Goal: Task Accomplishment & Management: Use online tool/utility

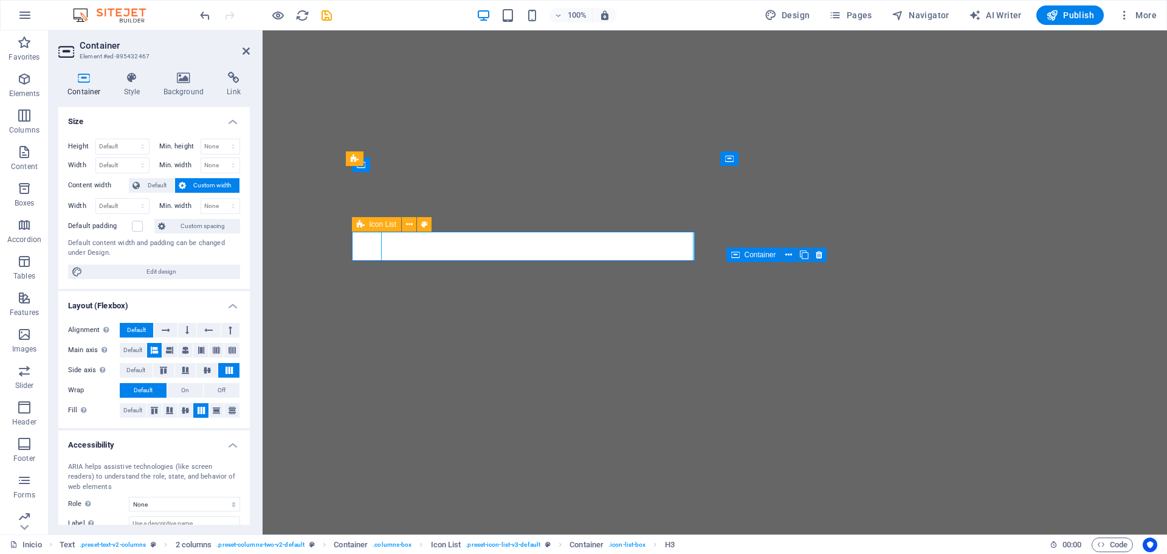
click at [325, 13] on icon "save" at bounding box center [327, 16] width 14 height 14
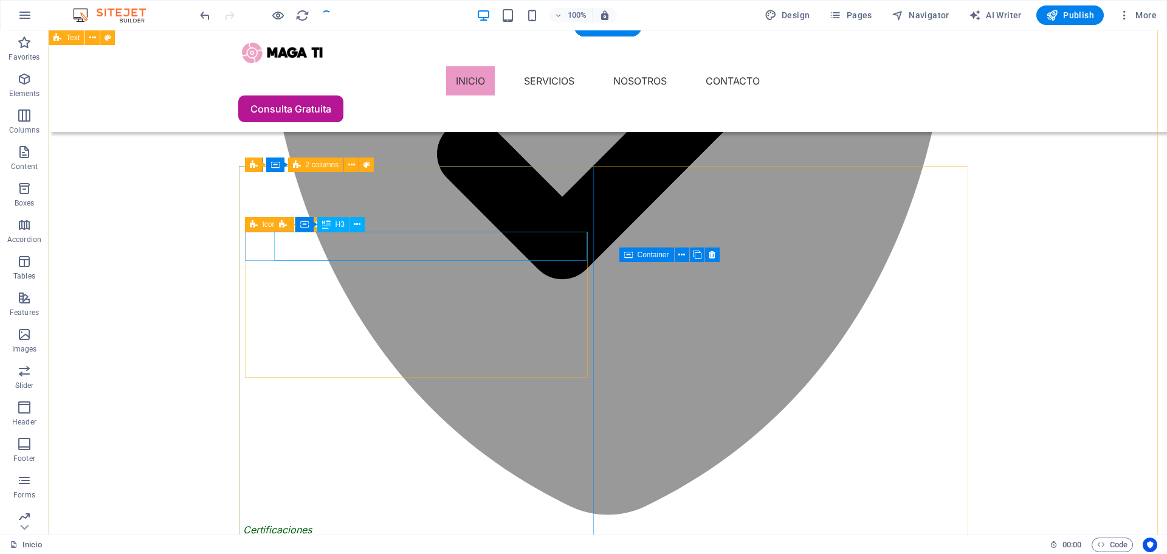
scroll to position [1196, 0]
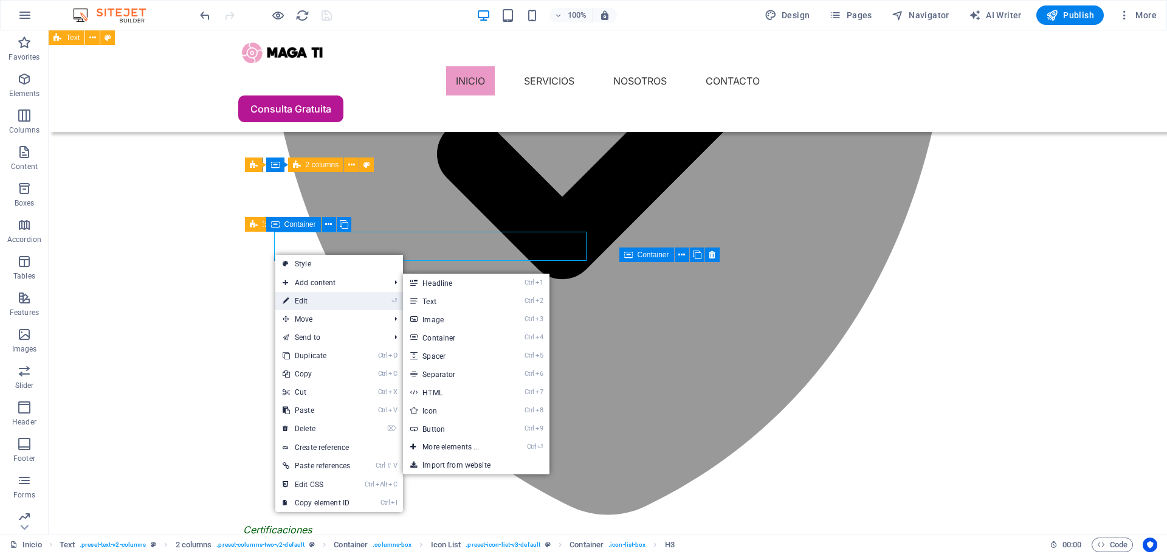
click at [308, 300] on link "⏎ Edit" at bounding box center [316, 301] width 82 height 18
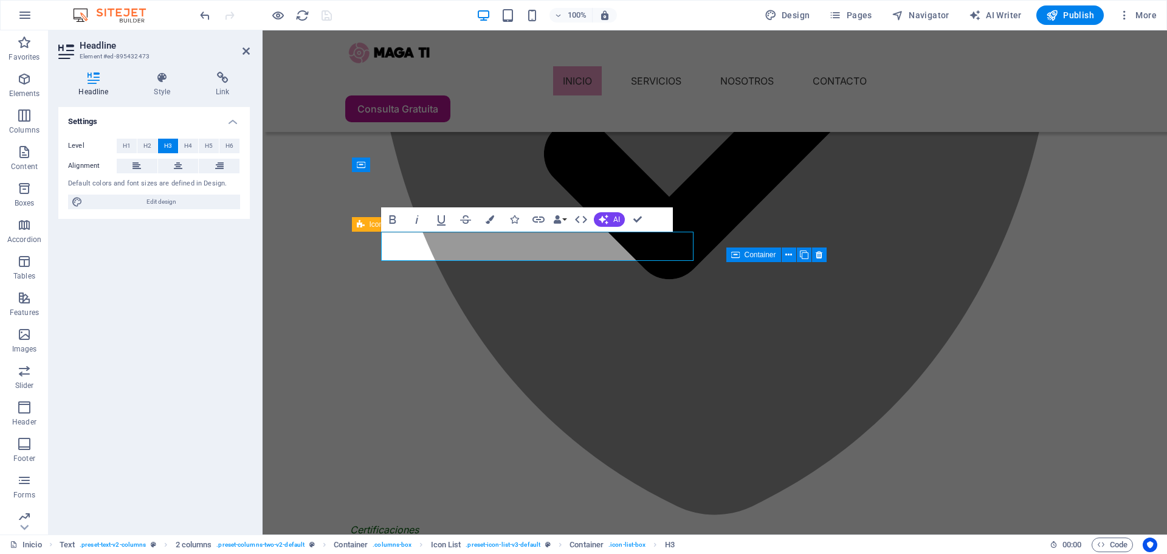
click at [173, 63] on div "Headline Style Link Settings Level H1 H2 H3 H4 H5 H6 Alignment Default colors a…" at bounding box center [154, 298] width 211 height 472
click at [164, 80] on icon at bounding box center [162, 78] width 57 height 12
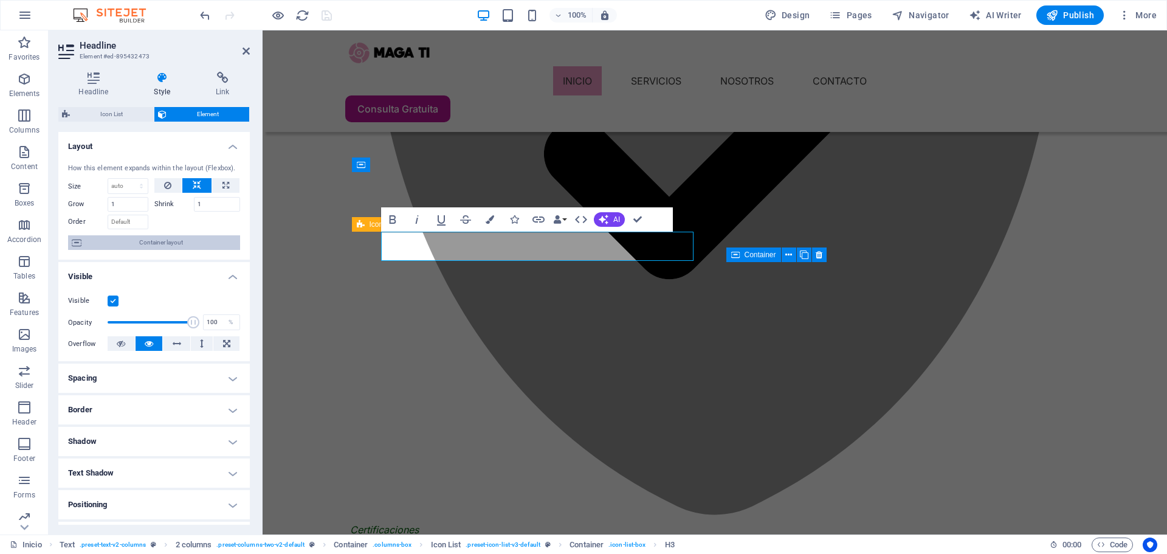
click at [165, 242] on span "Container layout" at bounding box center [160, 242] width 151 height 15
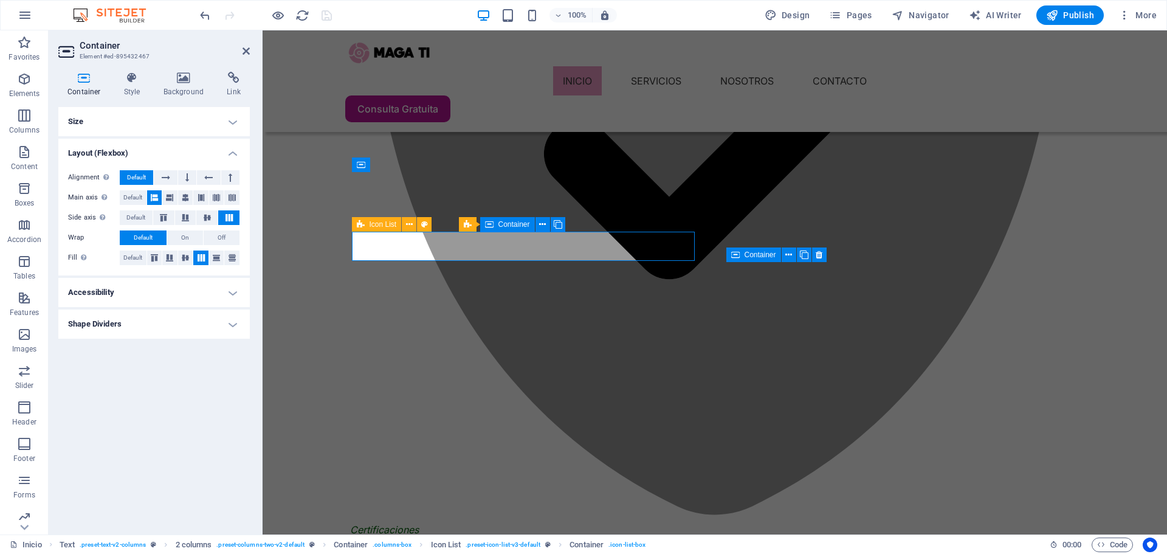
click at [209, 128] on h4 "Size" at bounding box center [153, 121] width 191 height 29
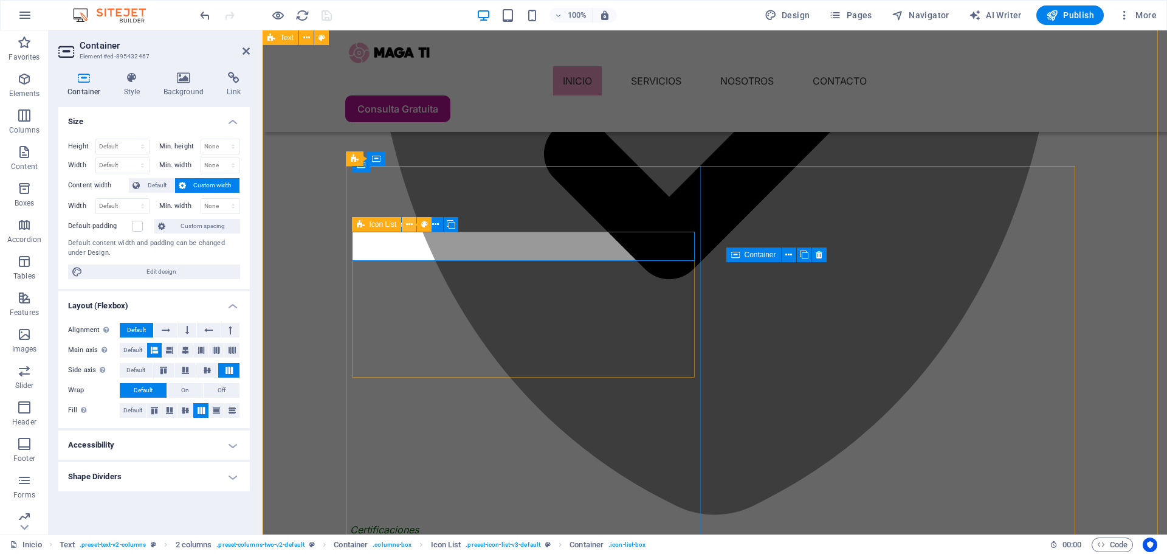
click at [412, 224] on icon at bounding box center [409, 224] width 7 height 13
